Goal: Task Accomplishment & Management: Register for event/course

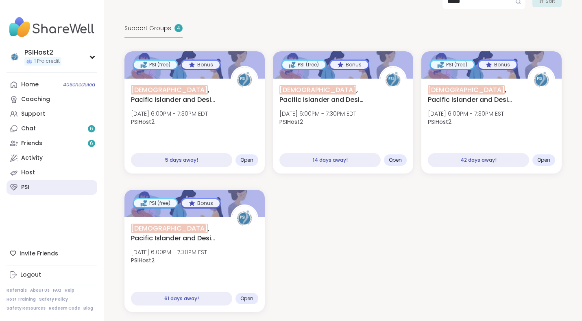
click at [73, 186] on link "PSI" at bounding box center [52, 187] width 91 height 15
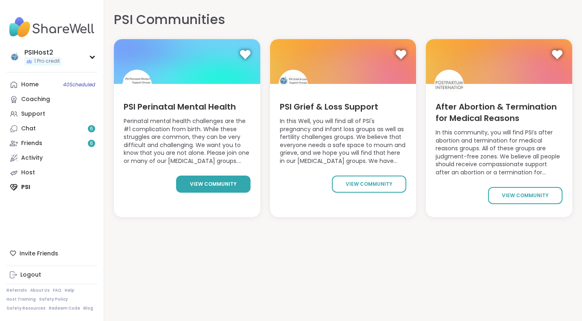
click at [196, 182] on span "view community" at bounding box center [213, 183] width 47 height 7
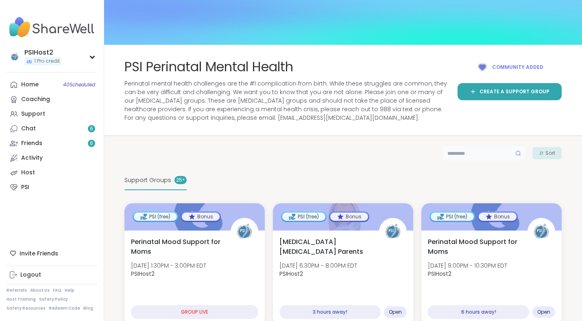
click at [463, 154] on input "text" at bounding box center [484, 153] width 84 height 16
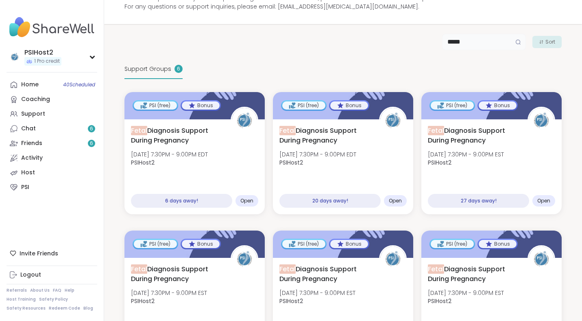
scroll to position [112, 0]
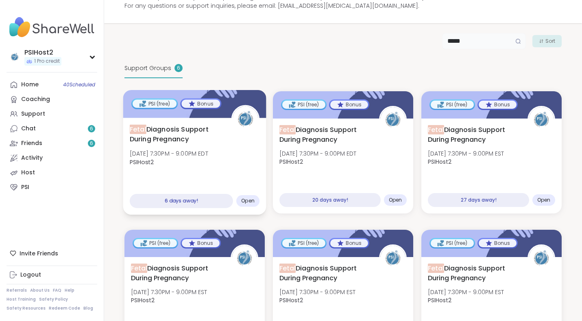
type input "*****"
click at [231, 157] on div "Fetal Diagnosis Support During Pregnancy Wed, Oct 15 | 7:30PM - 9:00PM EDT PSIH…" at bounding box center [195, 147] width 130 height 46
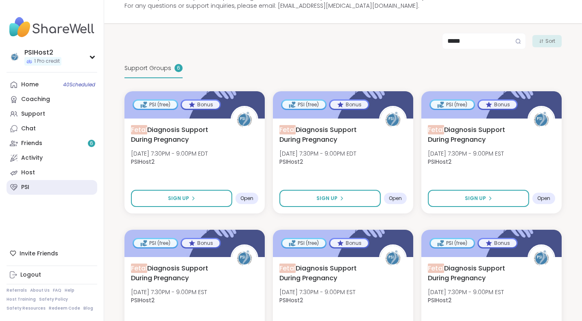
click at [68, 183] on link "PSI" at bounding box center [52, 187] width 91 height 15
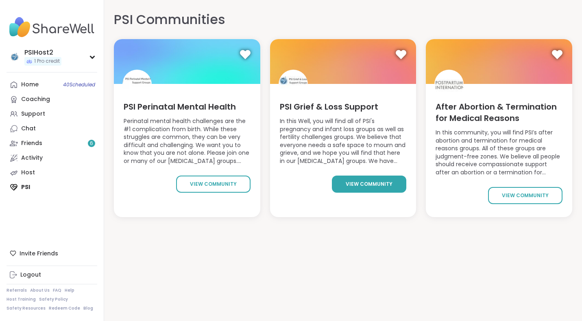
click at [357, 178] on link "view community" at bounding box center [369, 183] width 74 height 17
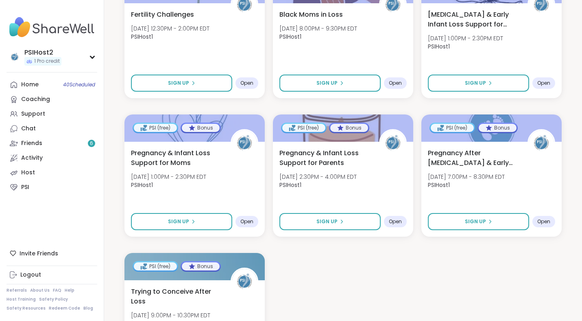
scroll to position [1171, 0]
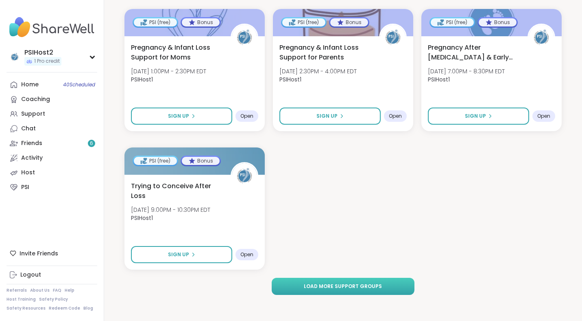
click at [365, 284] on span "Load more support groups" at bounding box center [343, 285] width 78 height 7
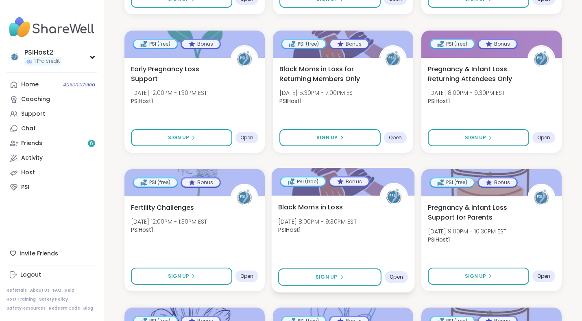
scroll to position [1570, 0]
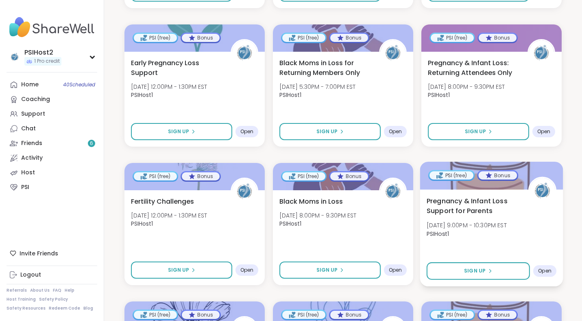
click at [478, 223] on span "Thu, Nov 06 | 9:00PM - 10:30PM EST" at bounding box center [467, 225] width 80 height 8
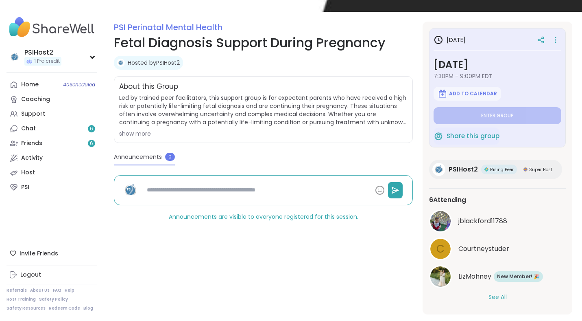
click at [498, 296] on button "See All" at bounding box center [498, 297] width 18 height 9
type textarea "*"
